Goal: Information Seeking & Learning: Learn about a topic

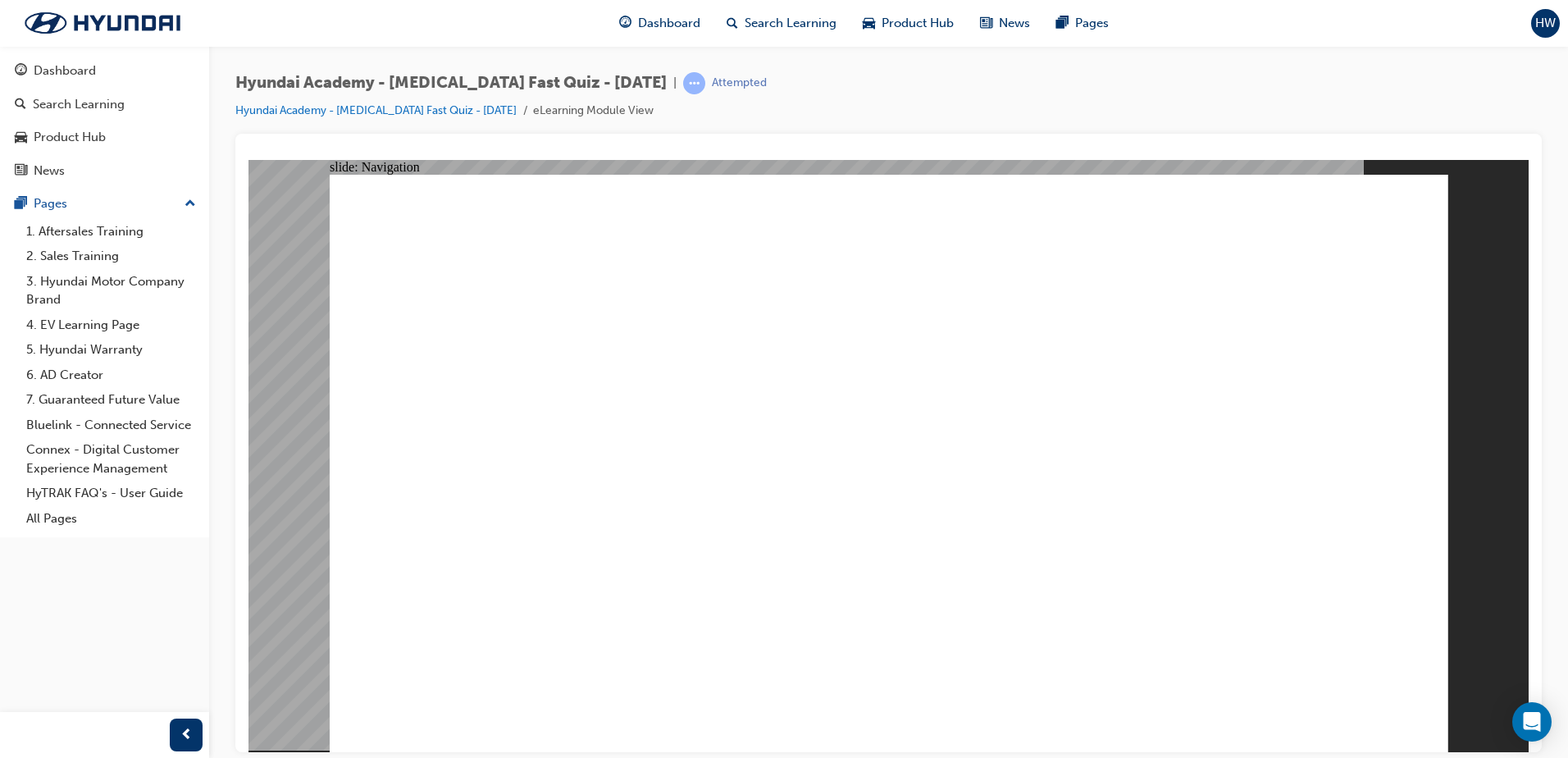
radio input "true"
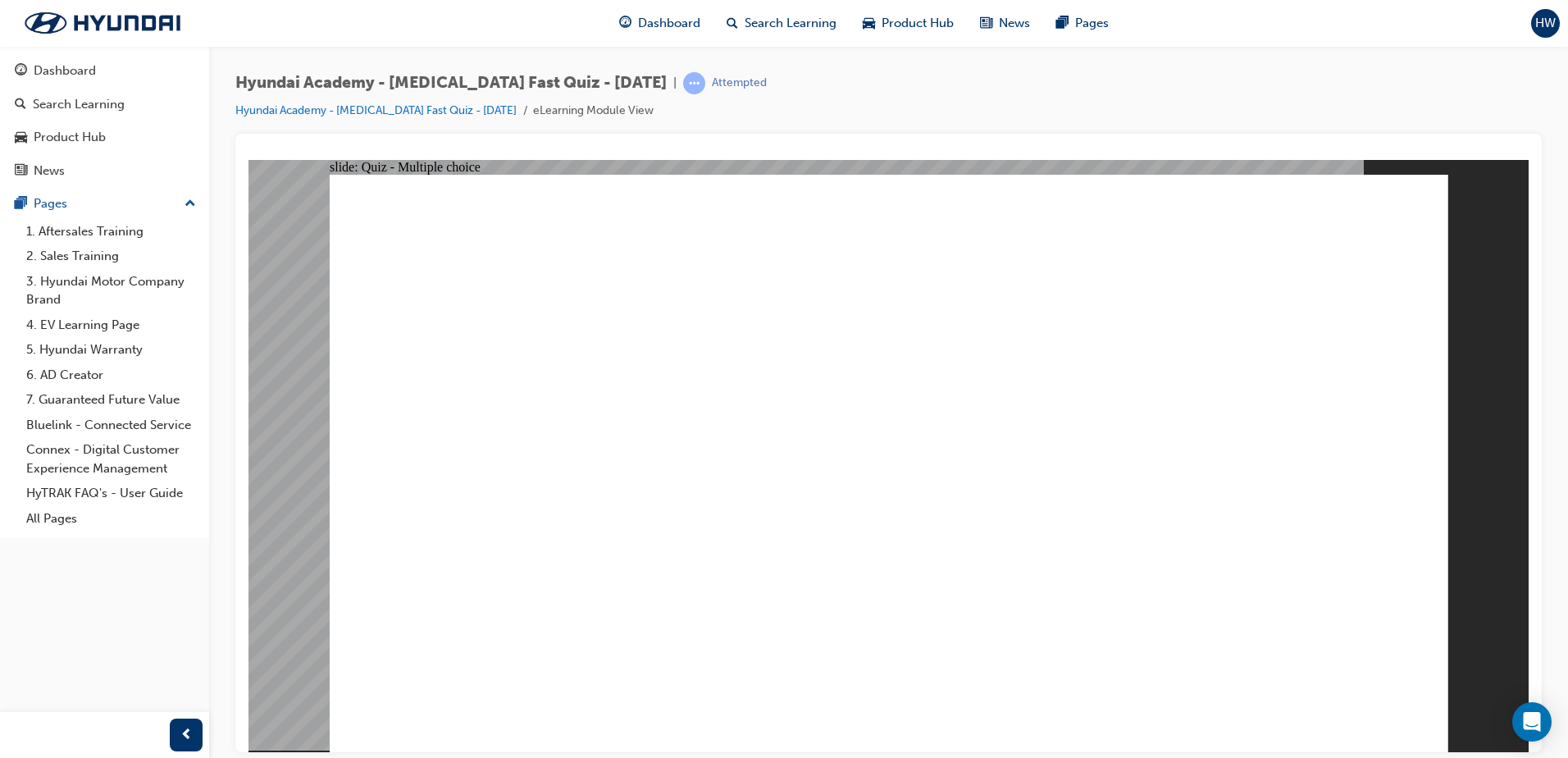
drag, startPoint x: 1127, startPoint y: 398, endPoint x: 1134, endPoint y: 390, distance: 10.6
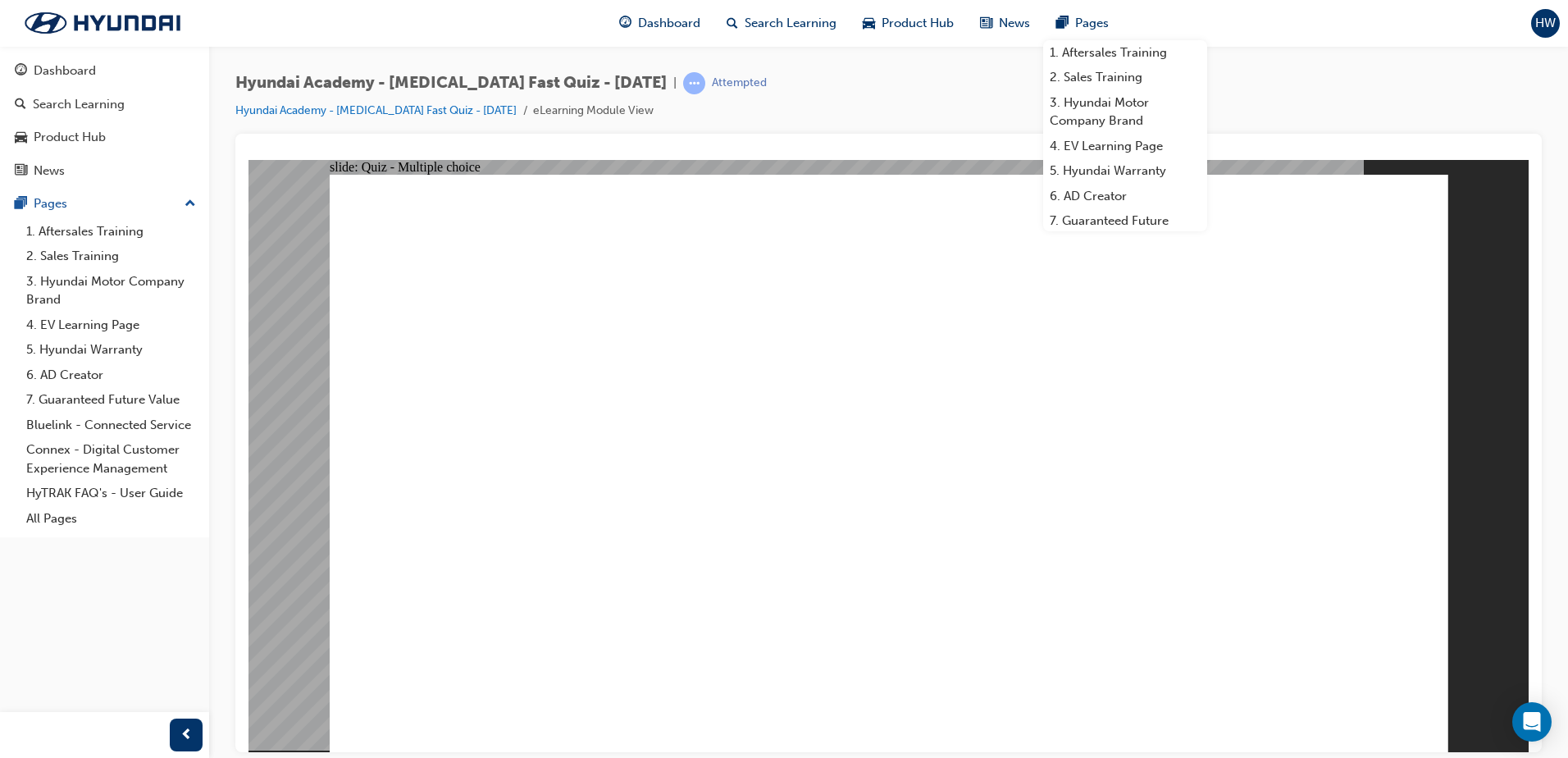
radio input "true"
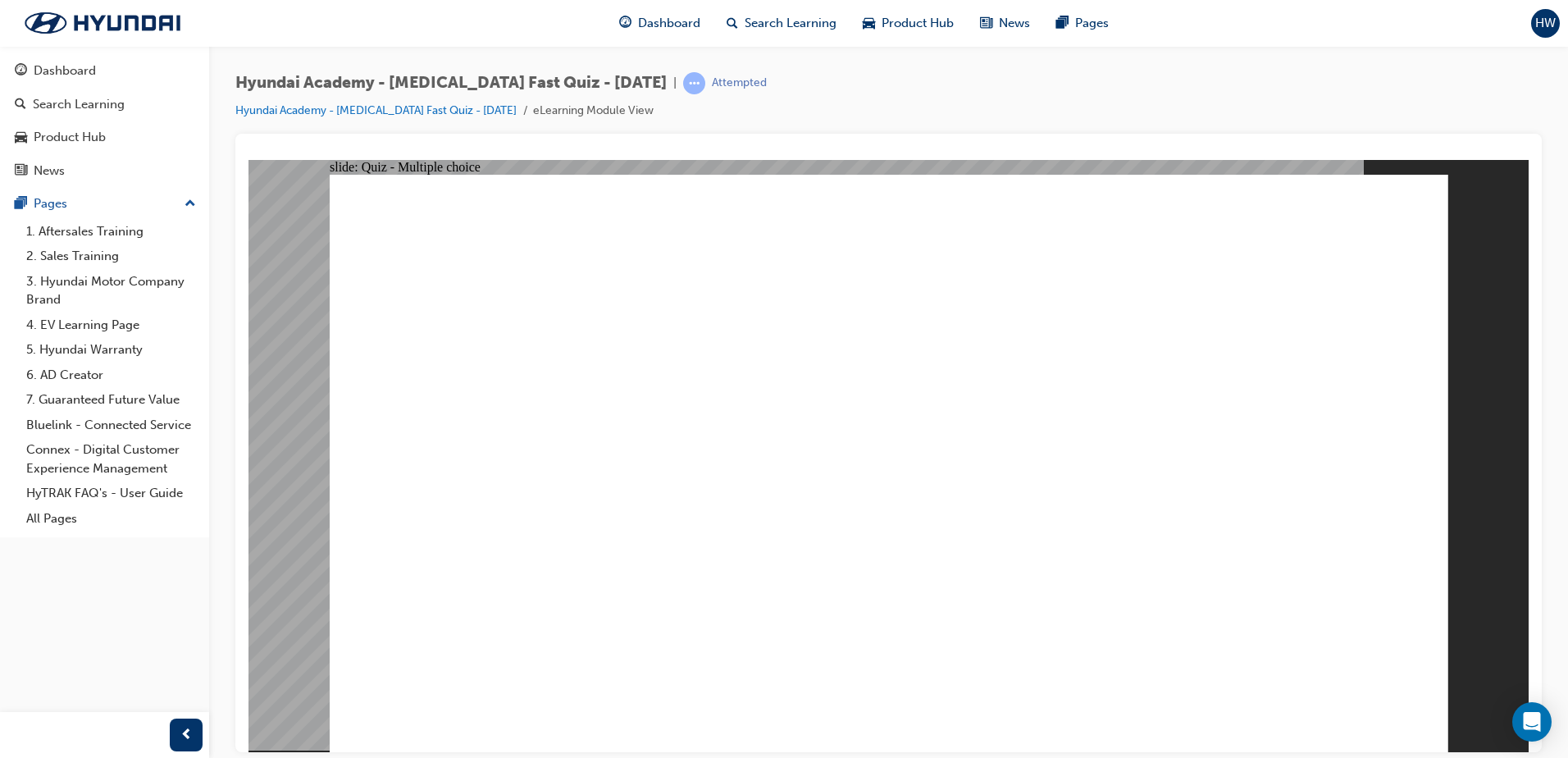
radio input "true"
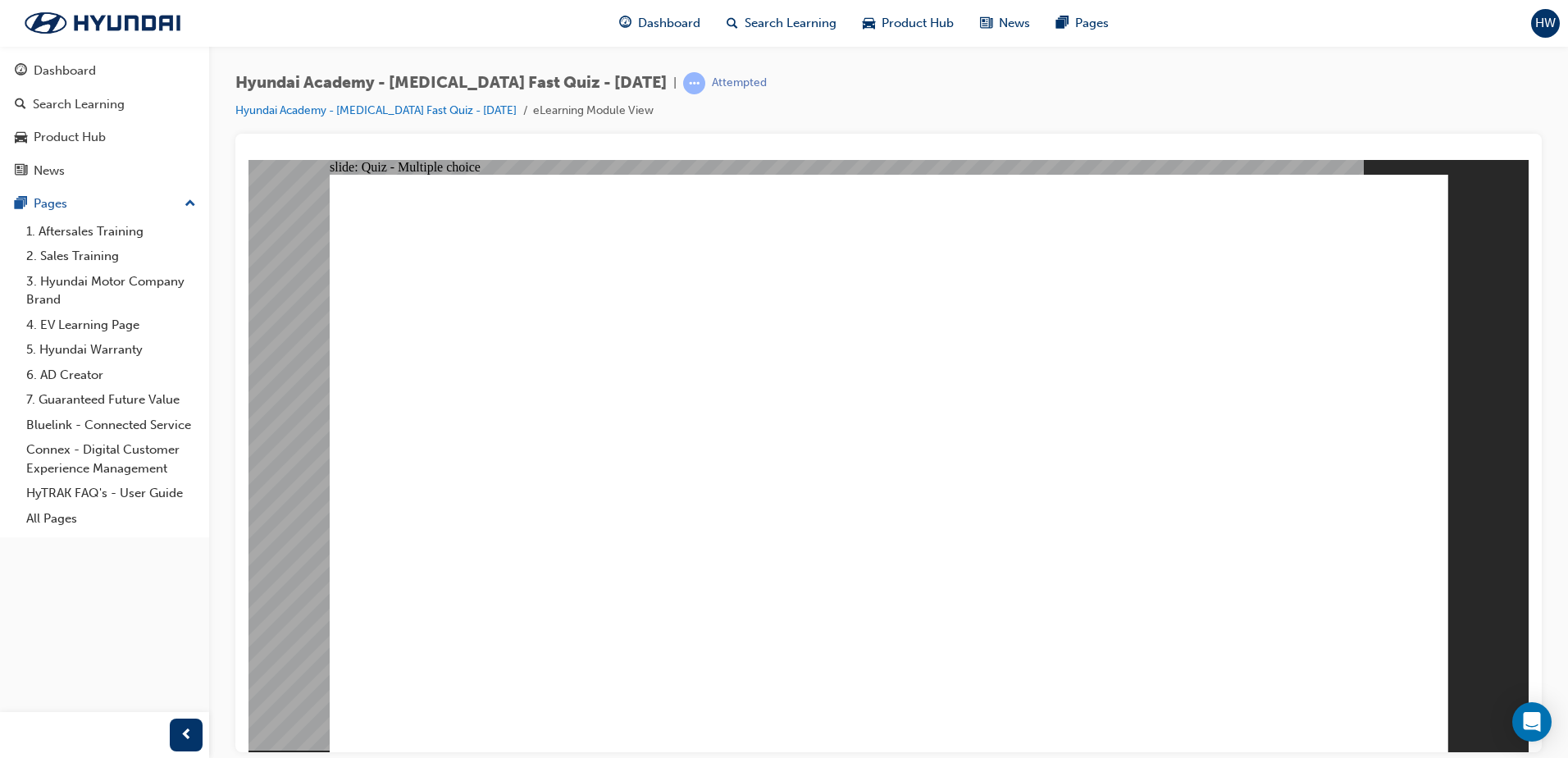
checkbox input "true"
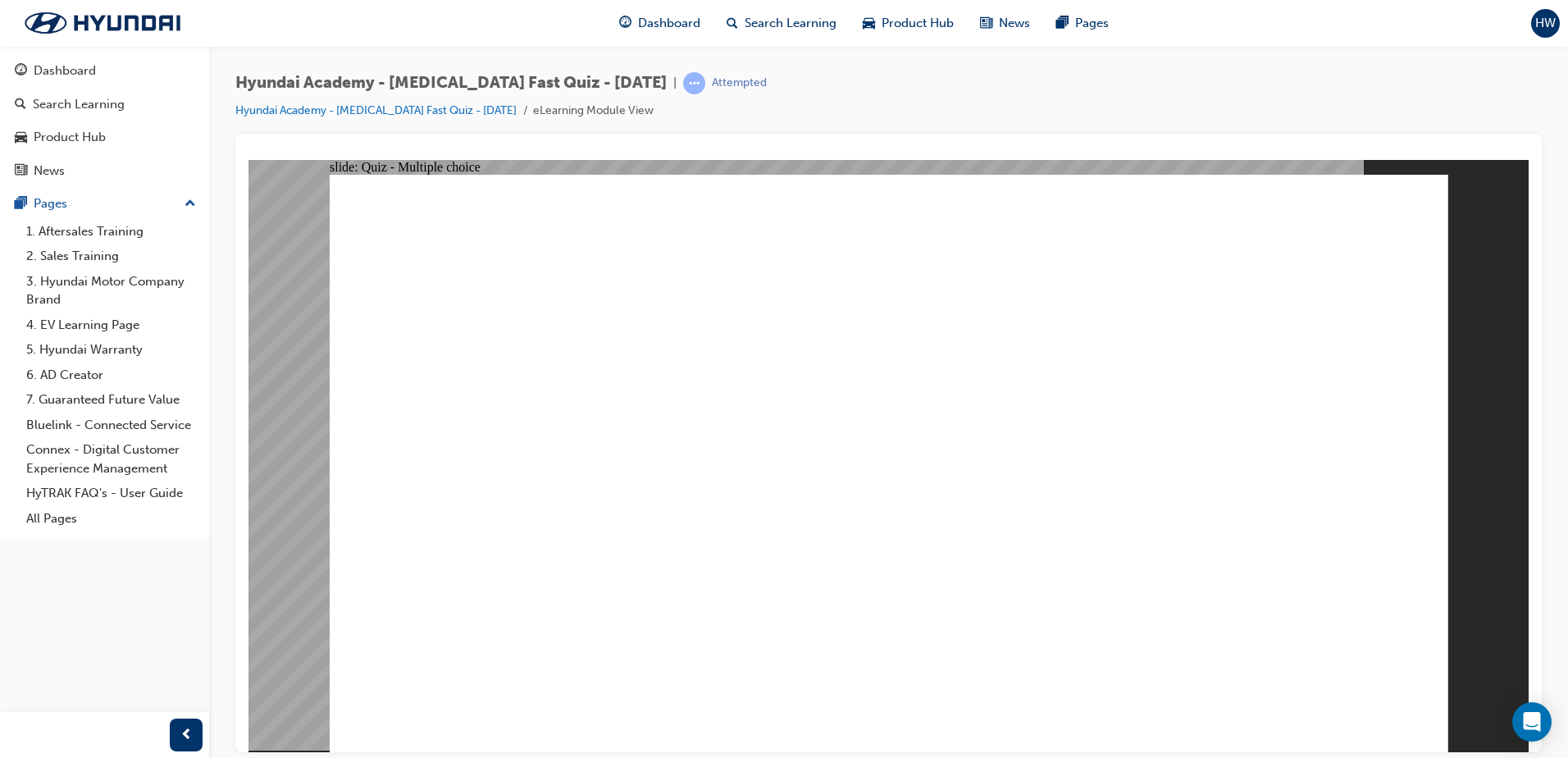
checkbox input "true"
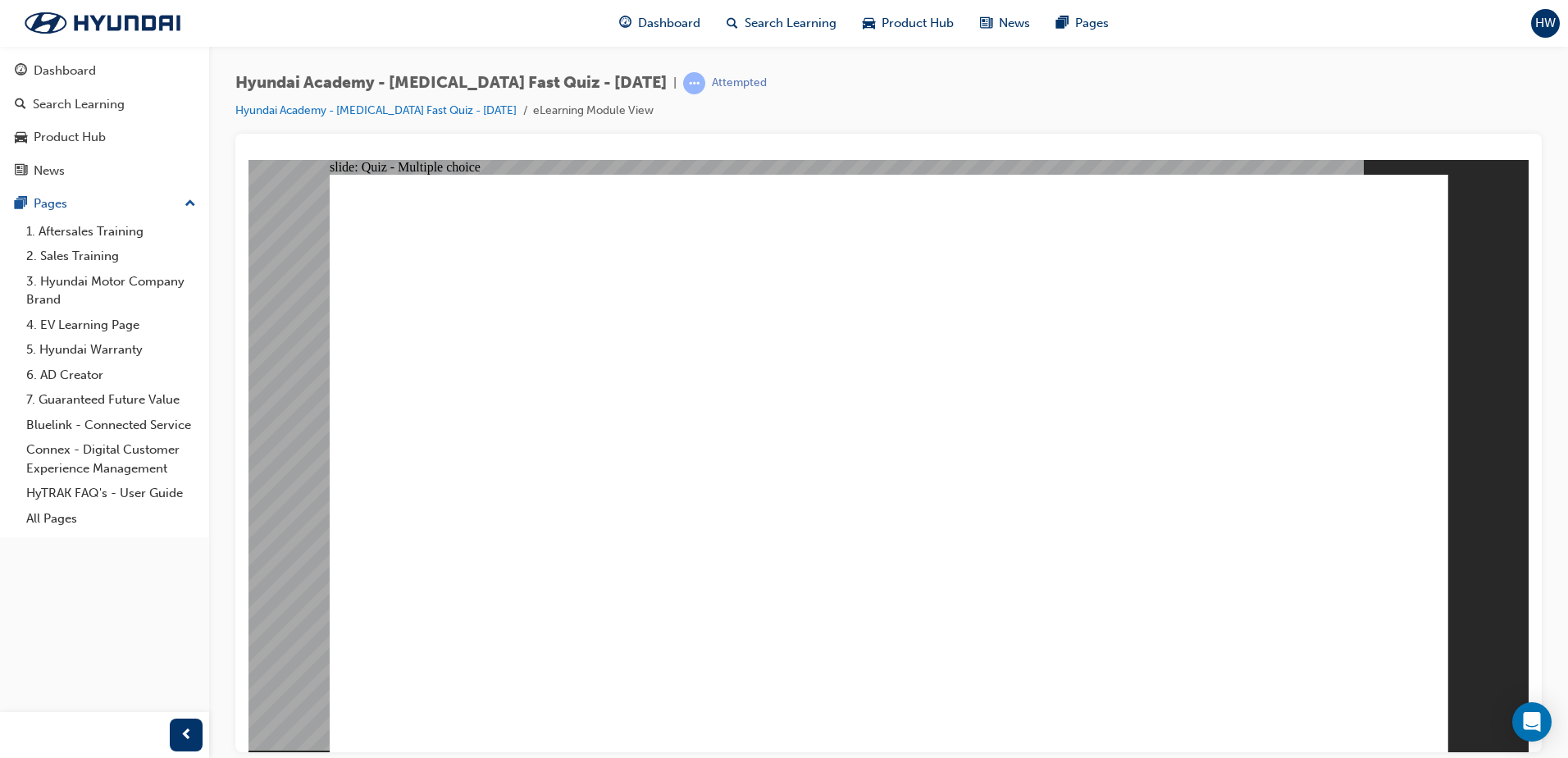
radio input "true"
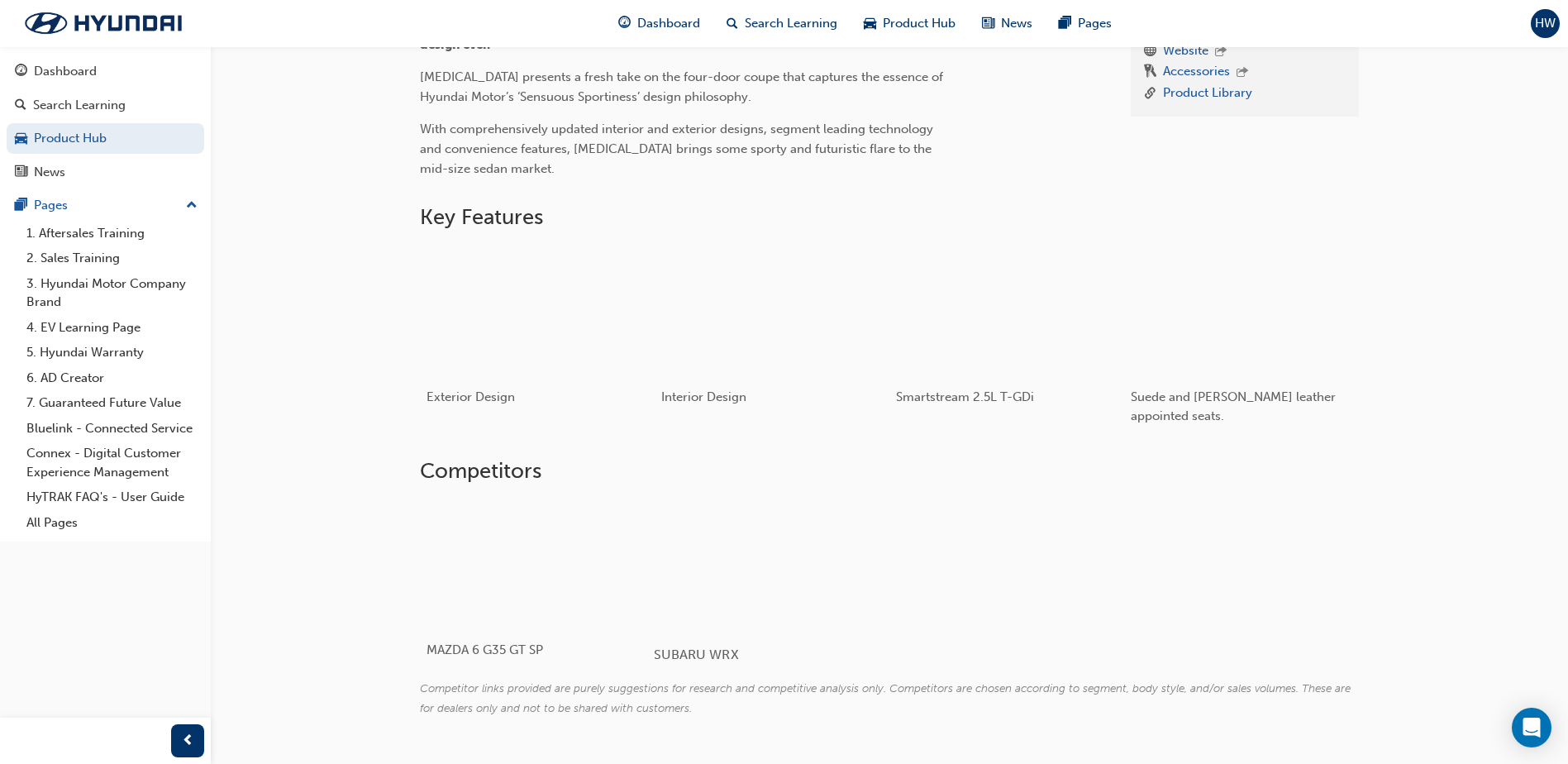
scroll to position [578, 0]
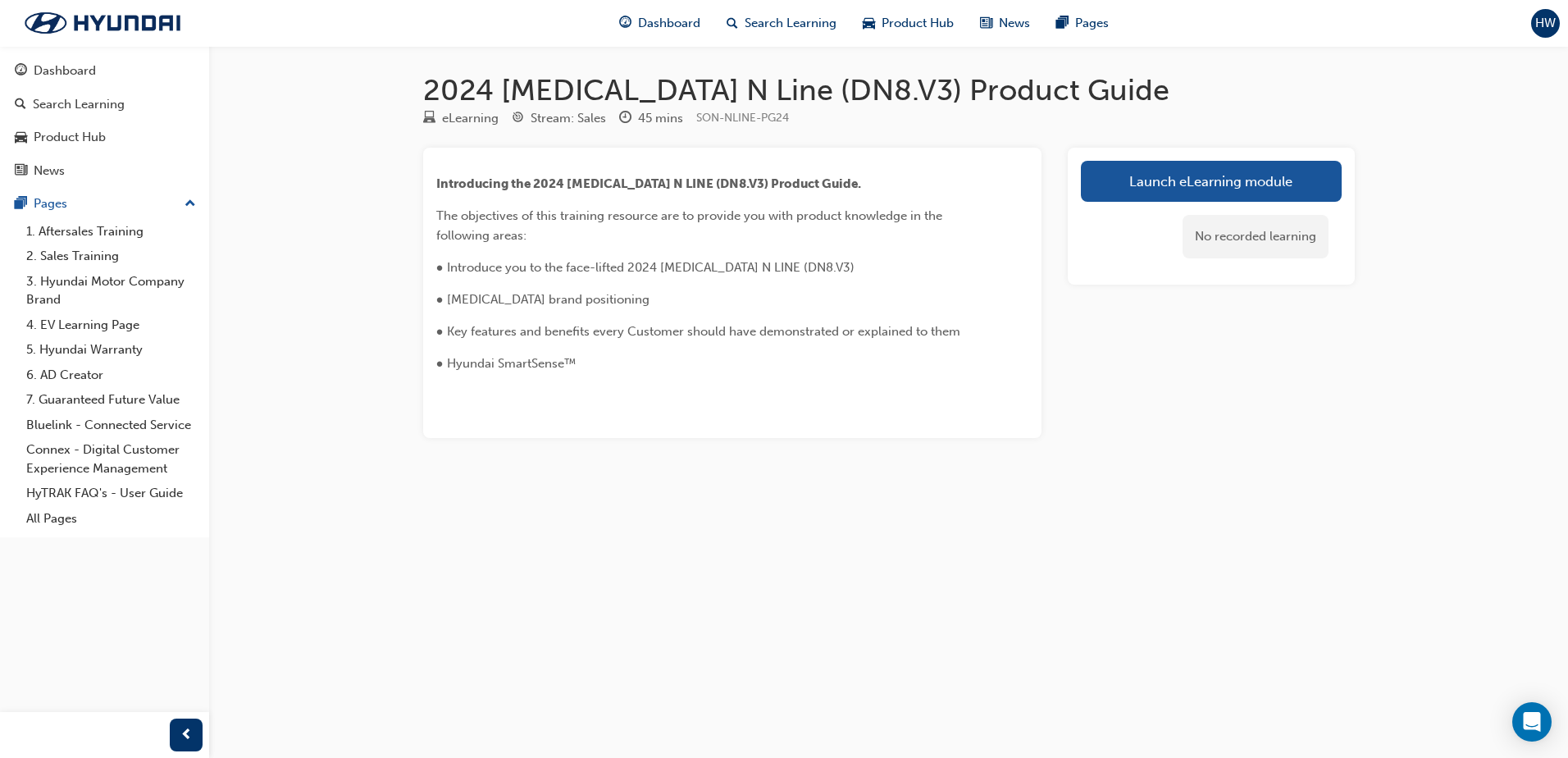
click at [532, 368] on span "● Hyundai SmartSense™" at bounding box center [505, 363] width 139 height 14
click at [1107, 185] on link "Launch eLearning module" at bounding box center [1211, 181] width 261 height 41
